Goal: Information Seeking & Learning: Find specific fact

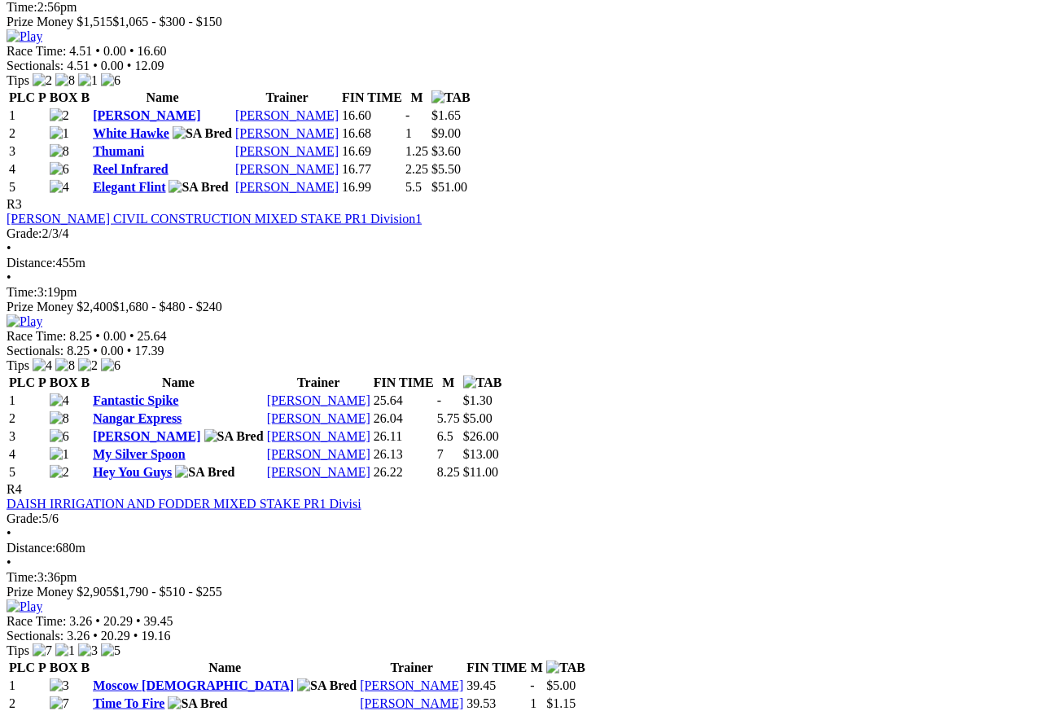
scroll to position [1157, 0]
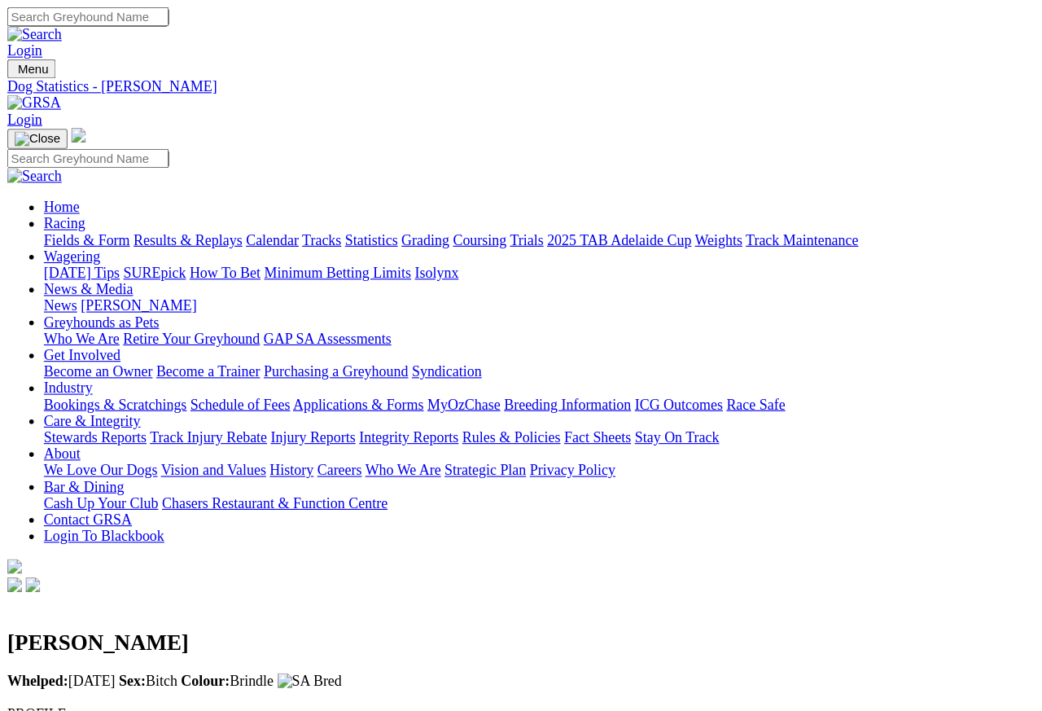
scroll to position [7, 0]
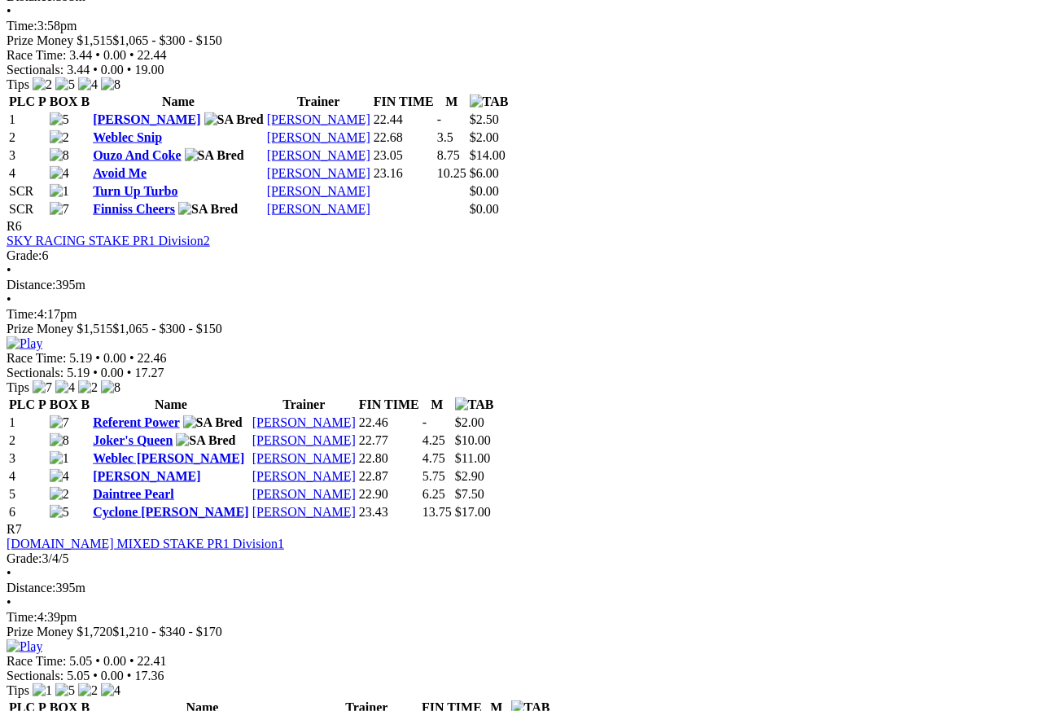
scroll to position [1975, 0]
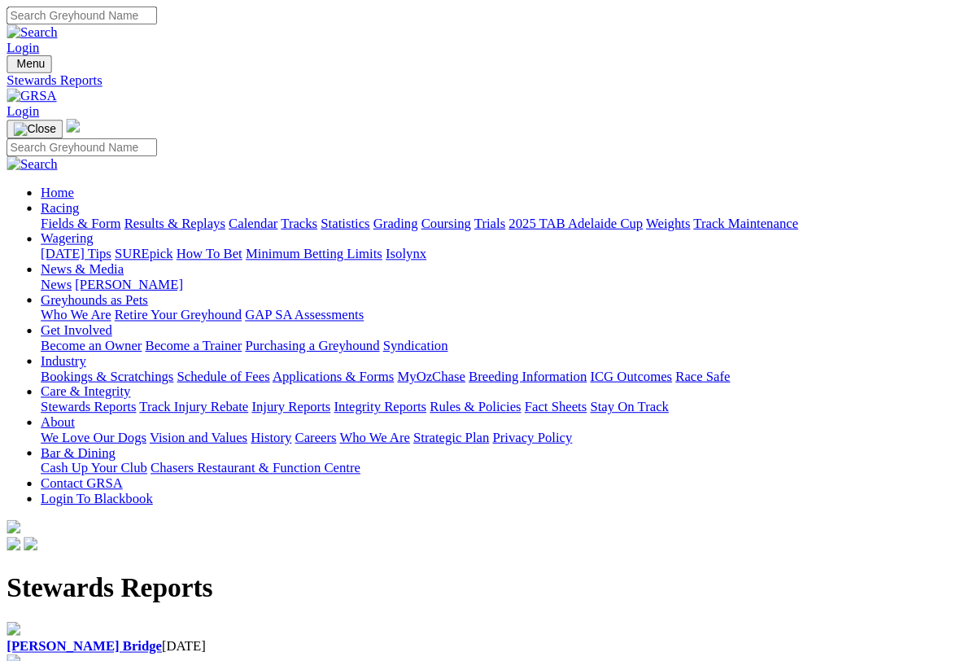
scroll to position [2, 0]
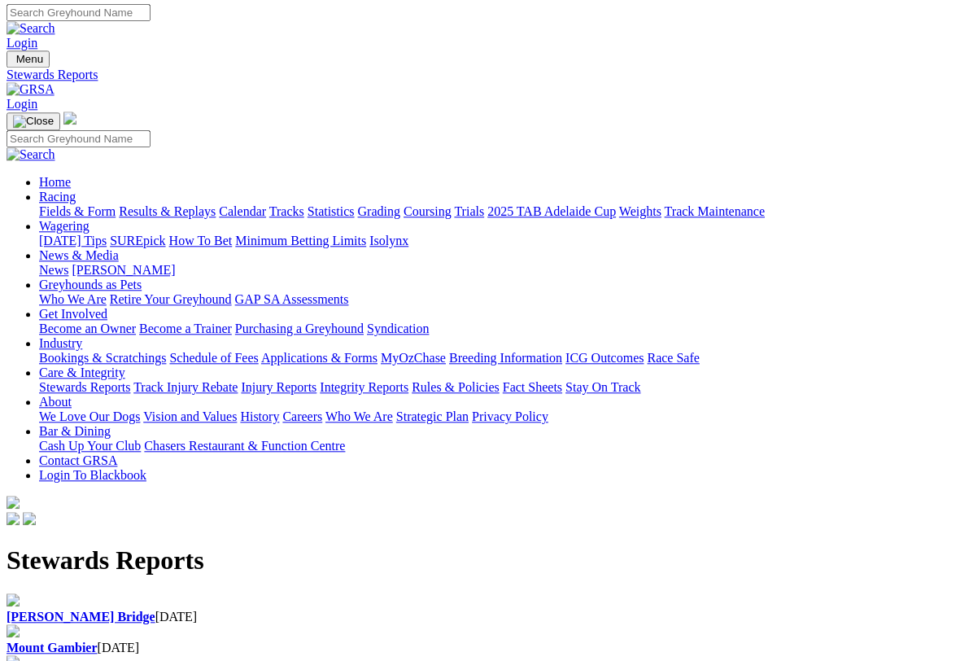
click at [78, 610] on b "[PERSON_NAME] Bridge" at bounding box center [81, 617] width 149 height 14
